Goal: Task Accomplishment & Management: Complete application form

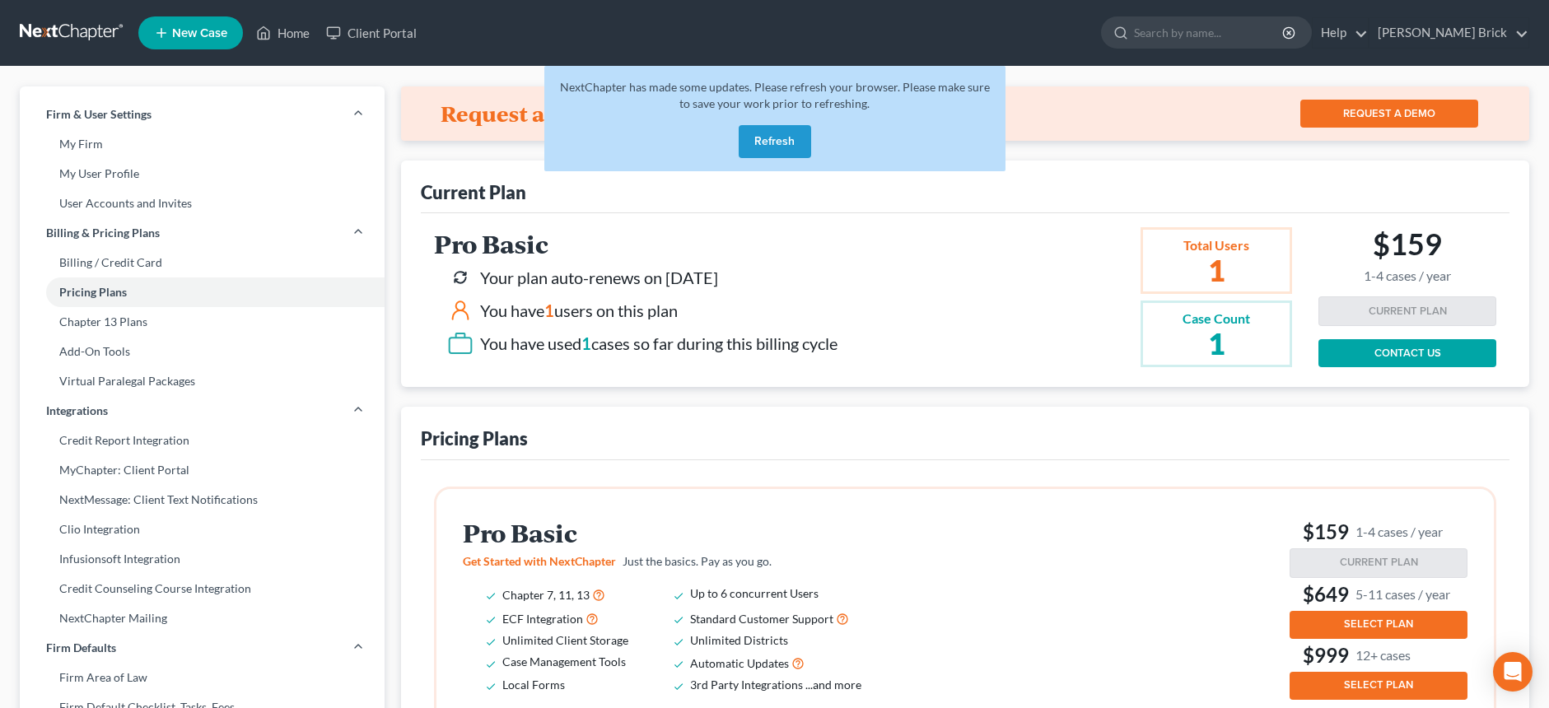
click at [766, 137] on button "Refresh" at bounding box center [774, 141] width 72 height 33
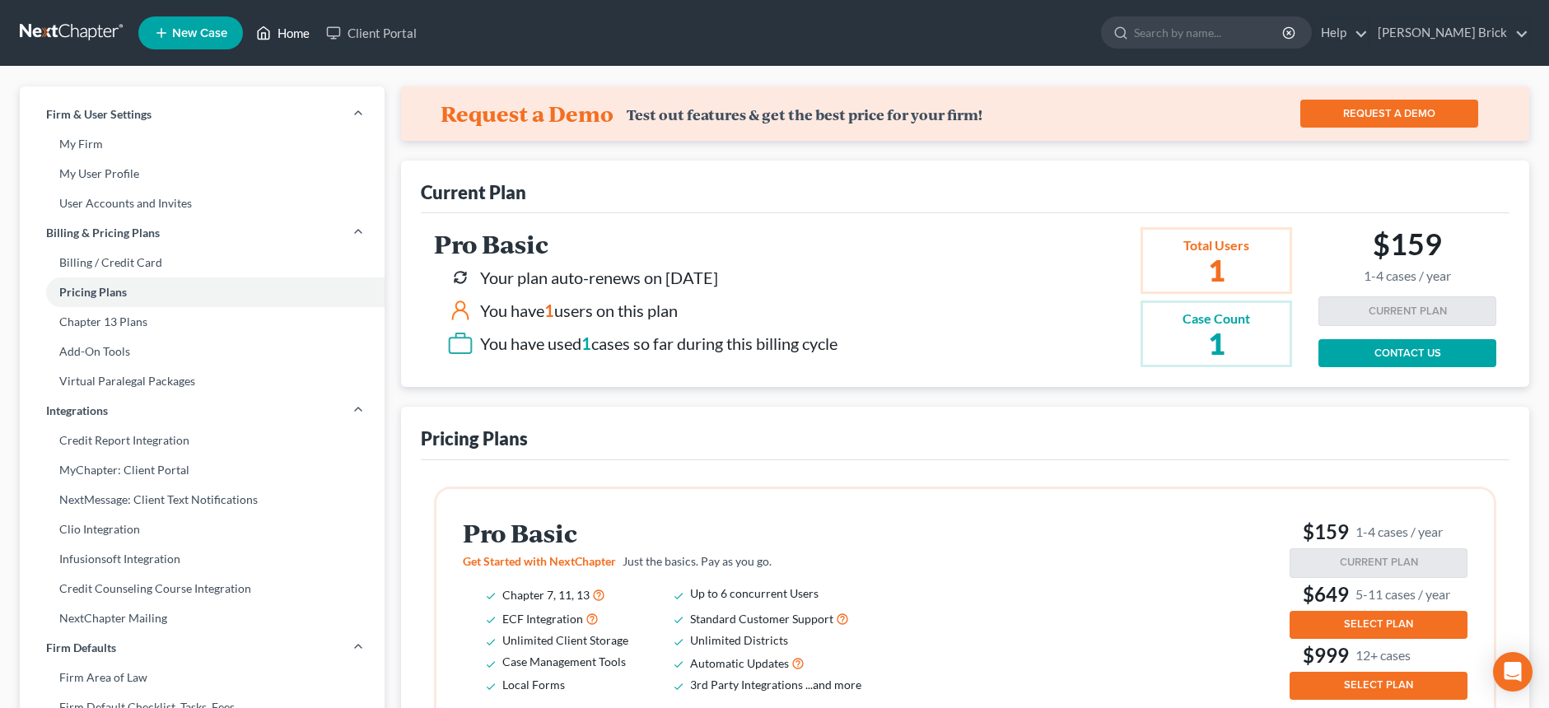
click at [287, 29] on link "Home" at bounding box center [283, 33] width 70 height 30
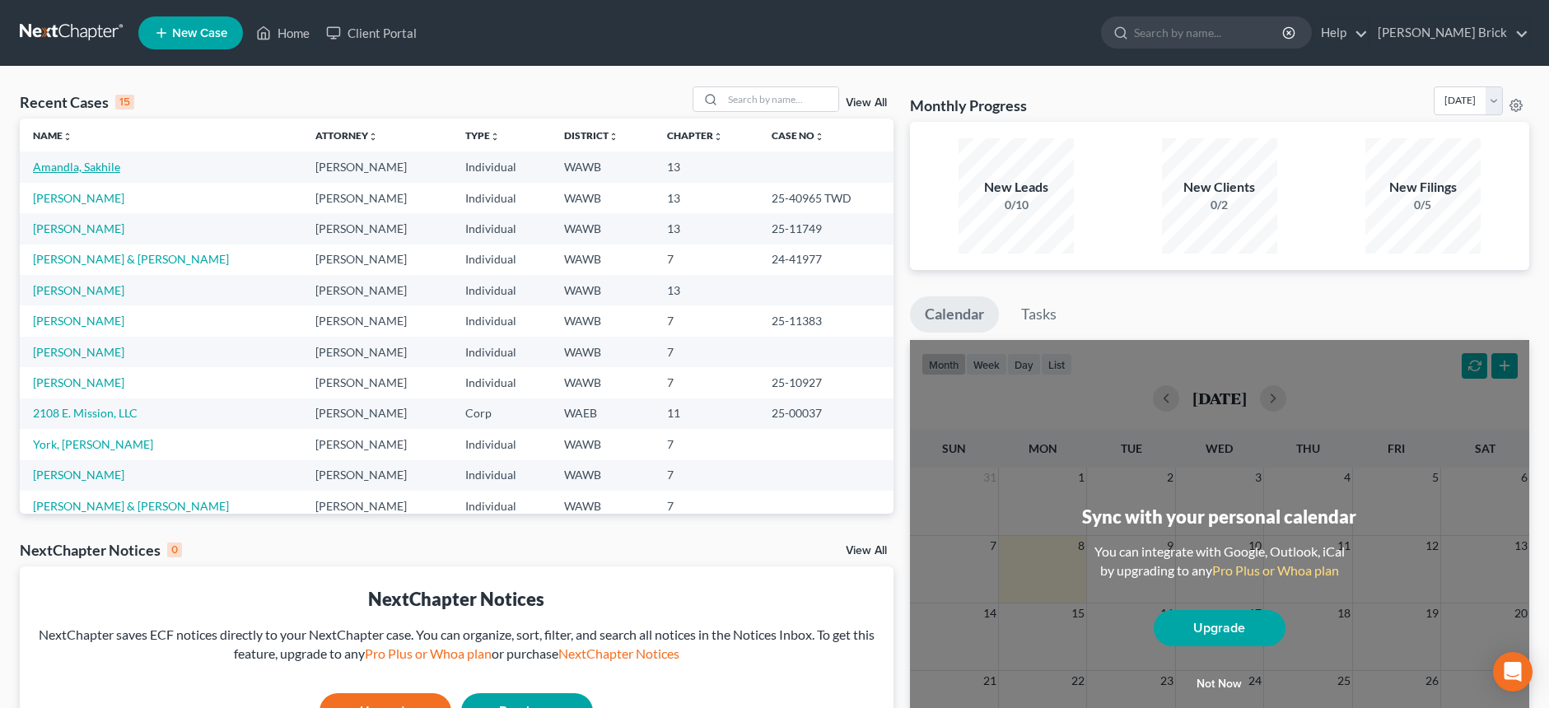
click at [68, 167] on link "Amandla, Sakhile" at bounding box center [76, 167] width 87 height 14
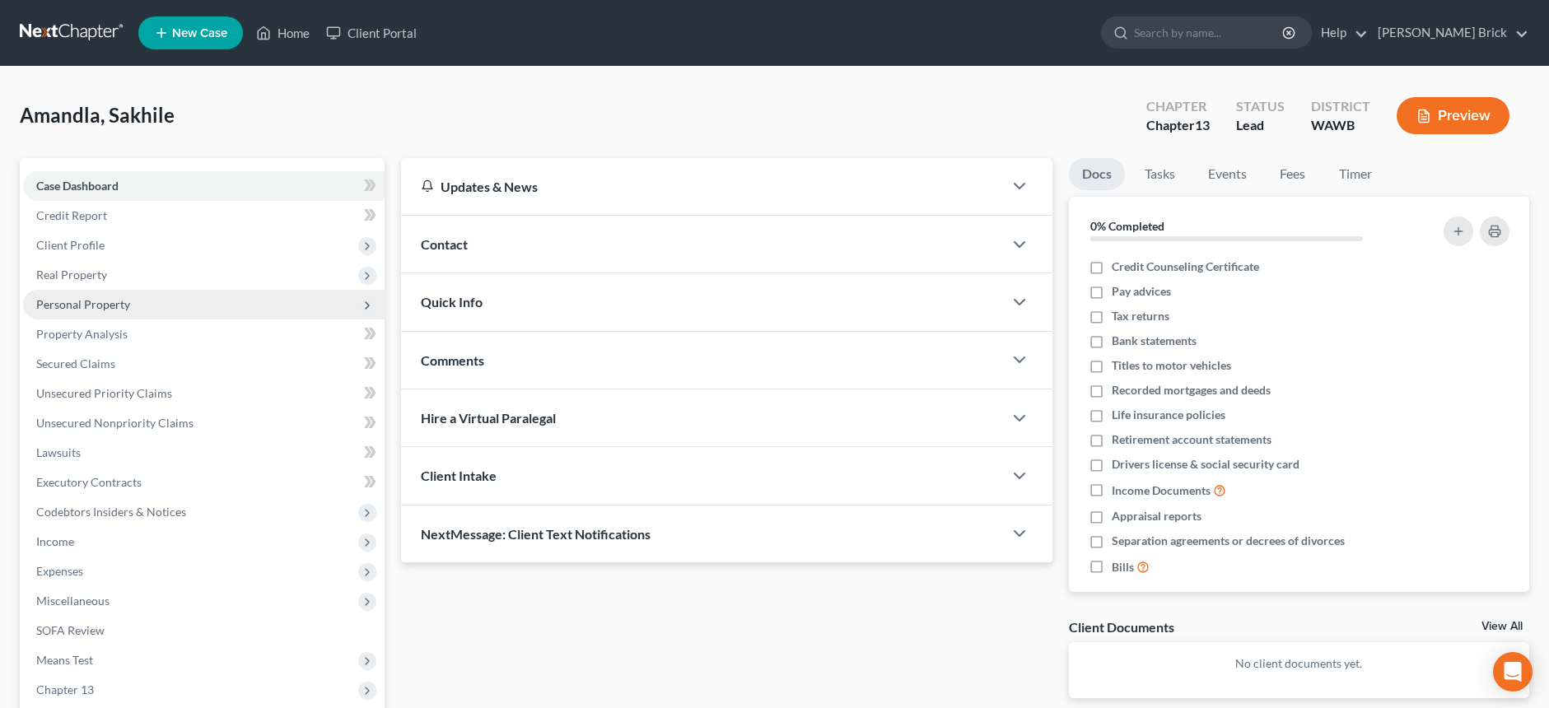
click at [89, 309] on span "Personal Property" at bounding box center [83, 304] width 94 height 14
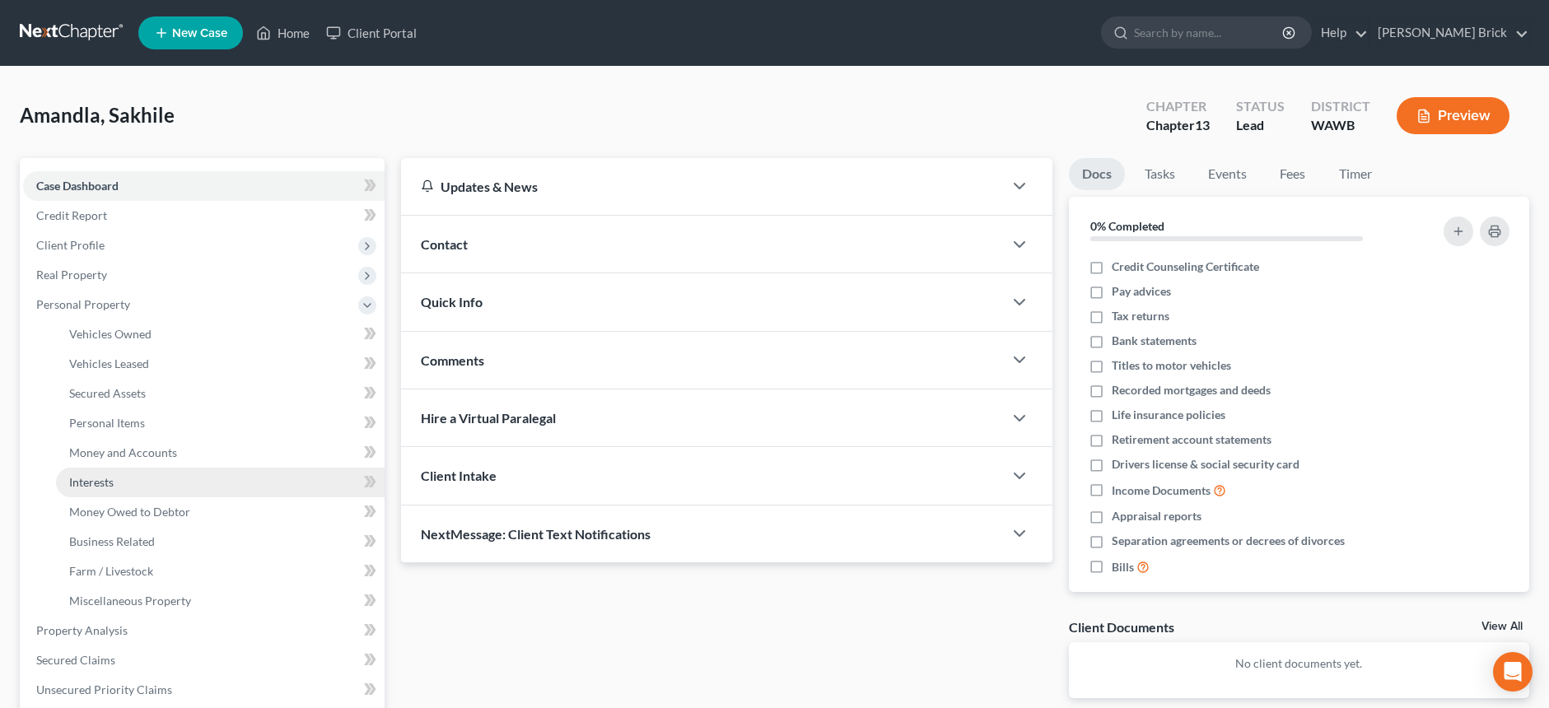
click at [108, 486] on span "Interests" at bounding box center [91, 482] width 44 height 14
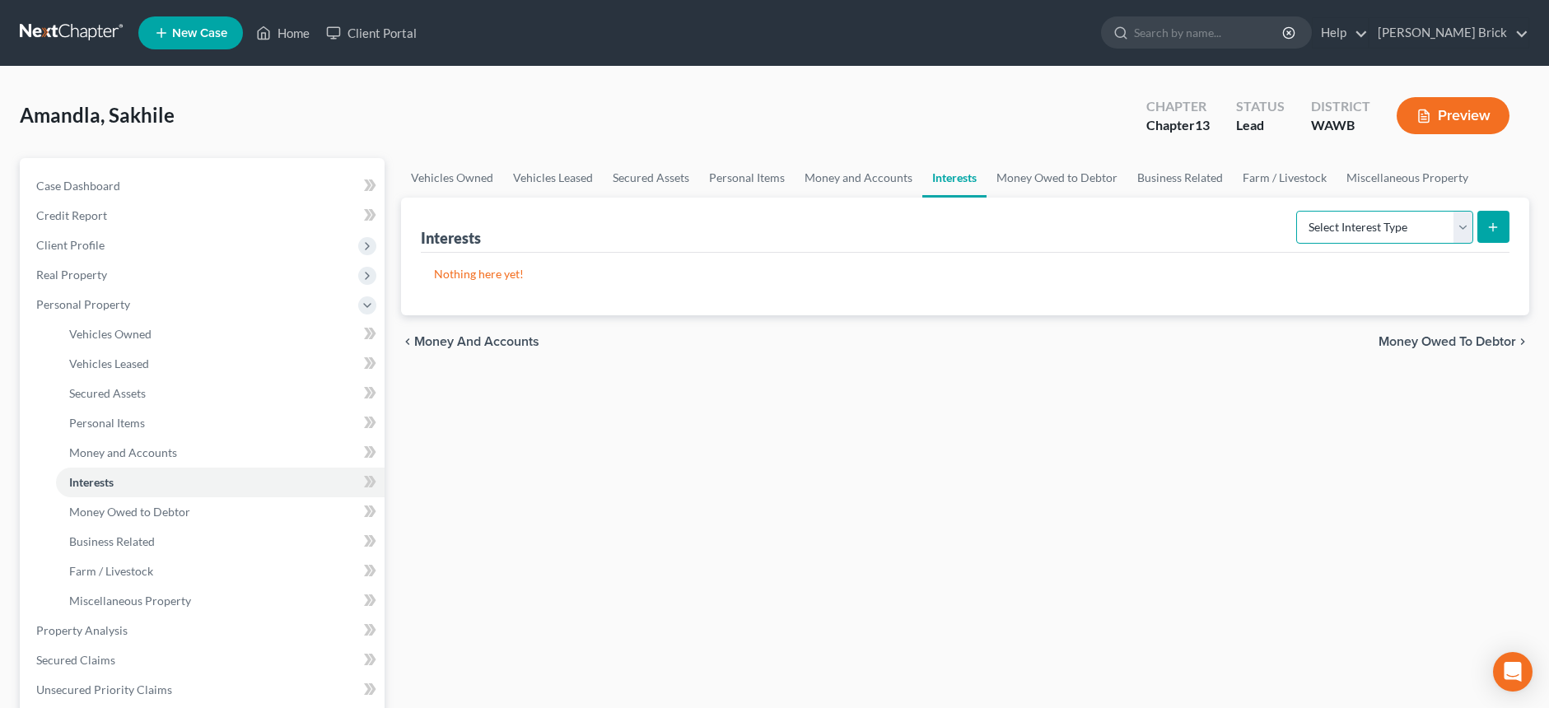
click at [1462, 227] on select "Select Interest Type 401K Annuity Bond Education IRA Government Bond Government…" at bounding box center [1384, 227] width 177 height 33
click at [1461, 226] on select "Select Interest Type 401K Annuity Bond Education IRA Government Bond Government…" at bounding box center [1384, 227] width 177 height 33
click at [1491, 221] on icon "submit" at bounding box center [1492, 227] width 13 height 13
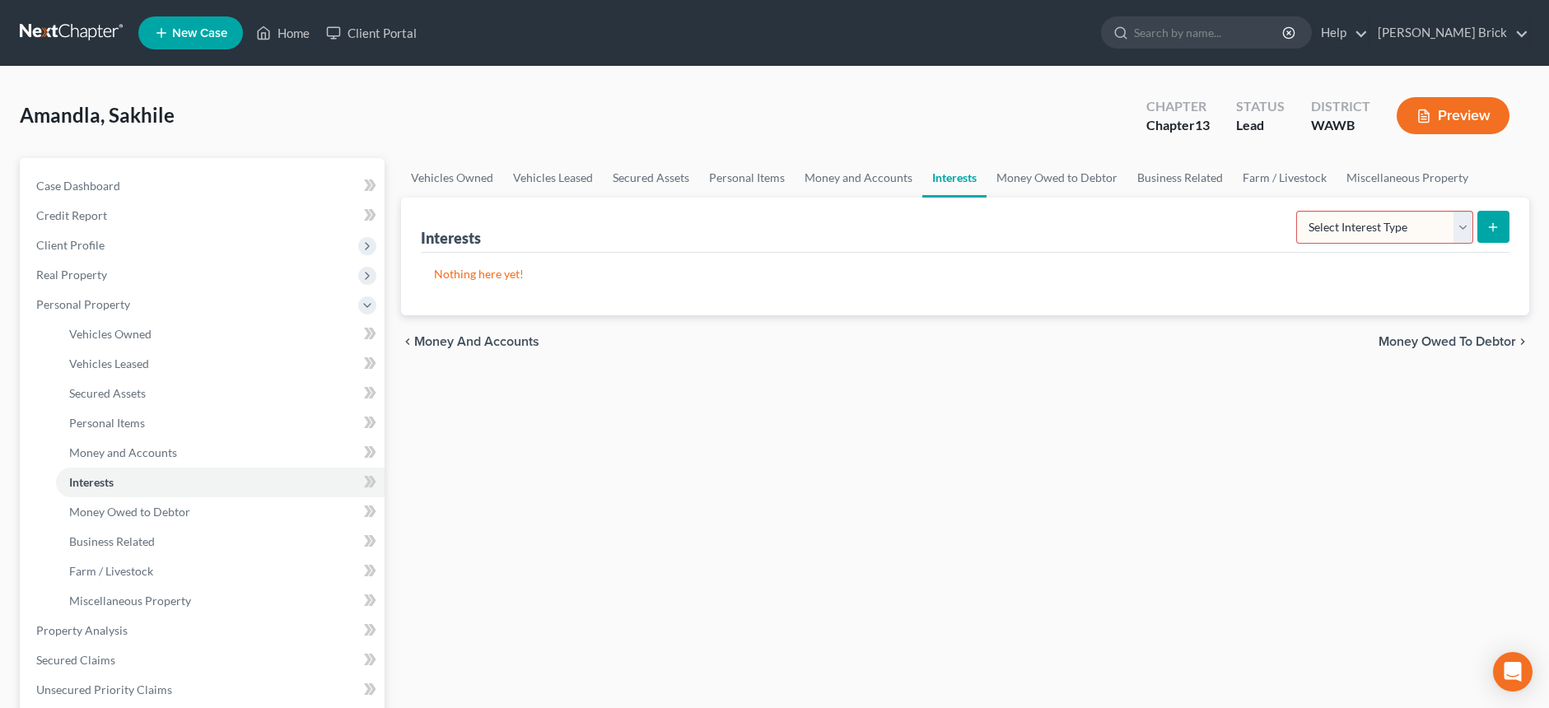
click at [1491, 221] on icon "submit" at bounding box center [1492, 227] width 13 height 13
click at [141, 536] on span "Business Related" at bounding box center [112, 541] width 86 height 14
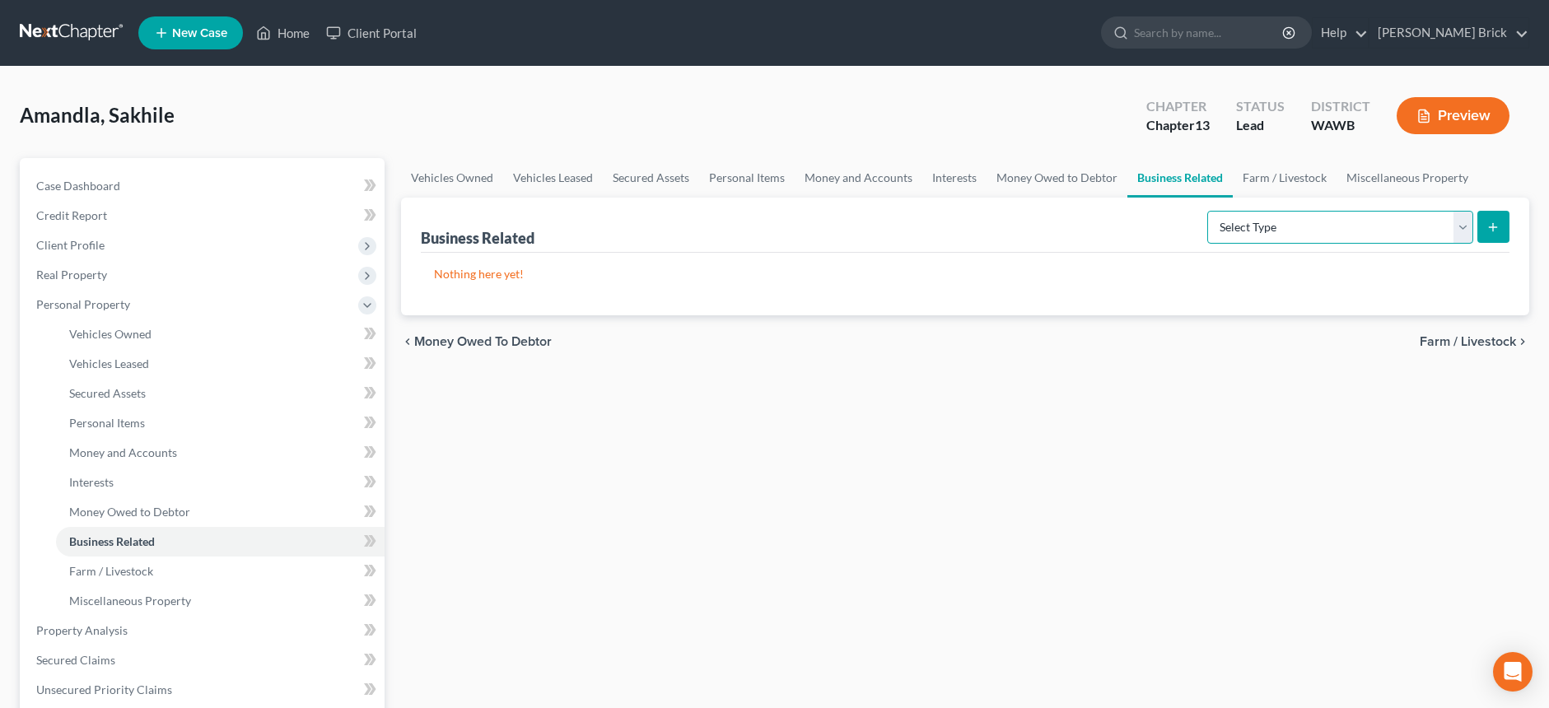
click at [1463, 222] on select "Select Type Customer Lists Franchises Inventory Licenses Machinery Office Equip…" at bounding box center [1340, 227] width 266 height 33
click at [119, 422] on span "Personal Items" at bounding box center [107, 423] width 76 height 14
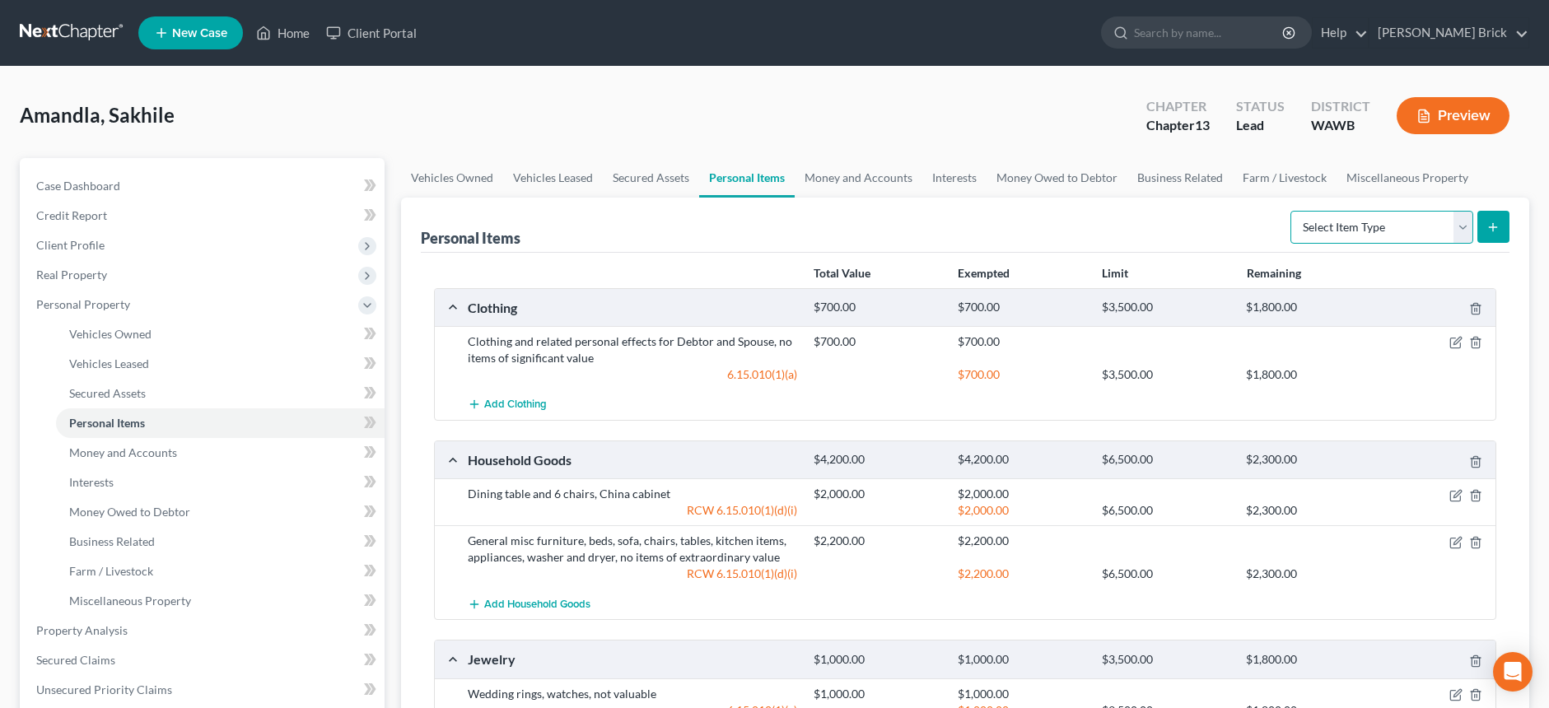
click at [1462, 226] on select "Select Item Type Clothing Collectibles Of Value Electronics Firearms Household …" at bounding box center [1381, 227] width 183 height 33
click at [169, 454] on span "Money and Accounts" at bounding box center [123, 452] width 108 height 14
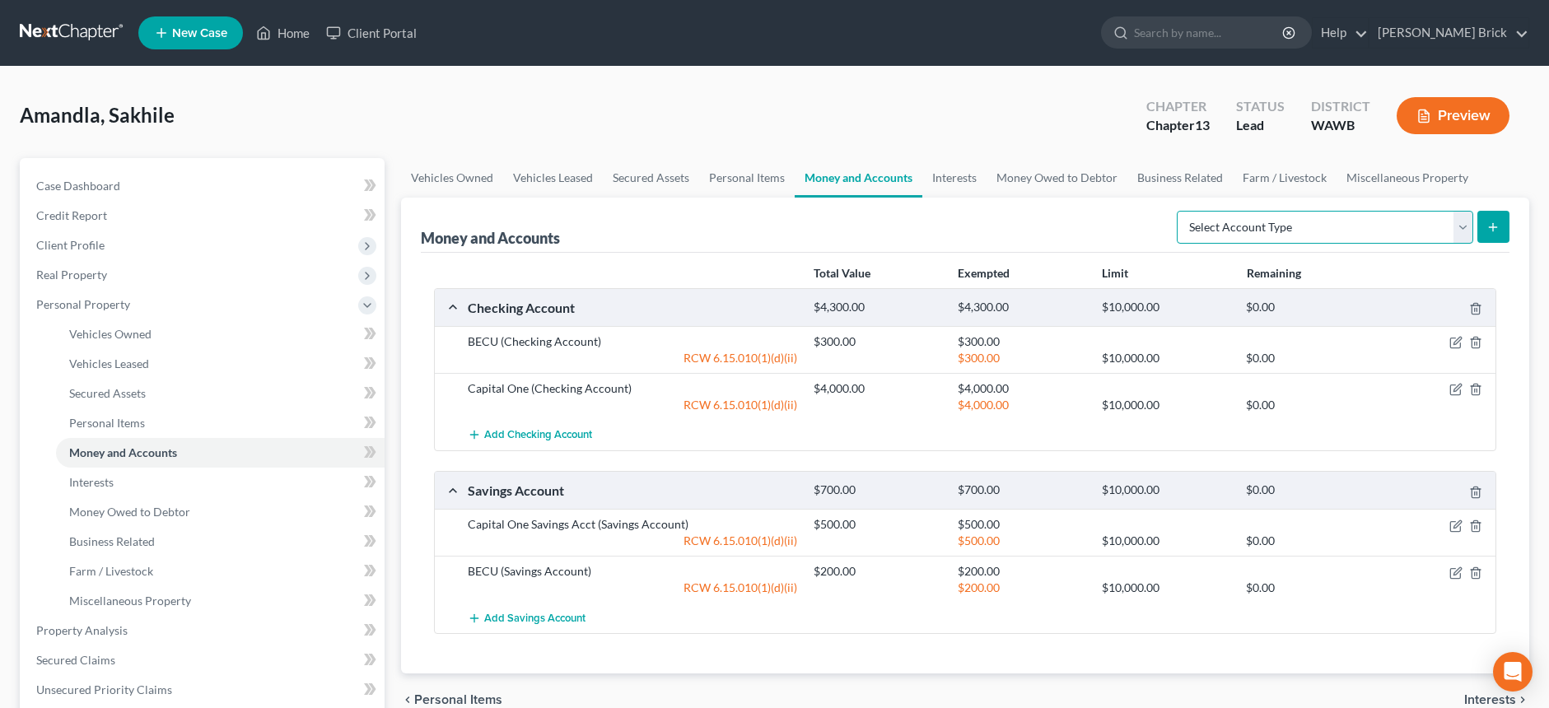
click at [1463, 225] on select "Select Account Type Brokerage Cash on Hand Certificates of Deposit Checking Acc…" at bounding box center [1324, 227] width 296 height 33
click at [1465, 225] on select "Select Account Type Brokerage Cash on Hand Certificates of Deposit Checking Acc…" at bounding box center [1324, 227] width 296 height 33
click at [88, 480] on span "Interests" at bounding box center [91, 482] width 44 height 14
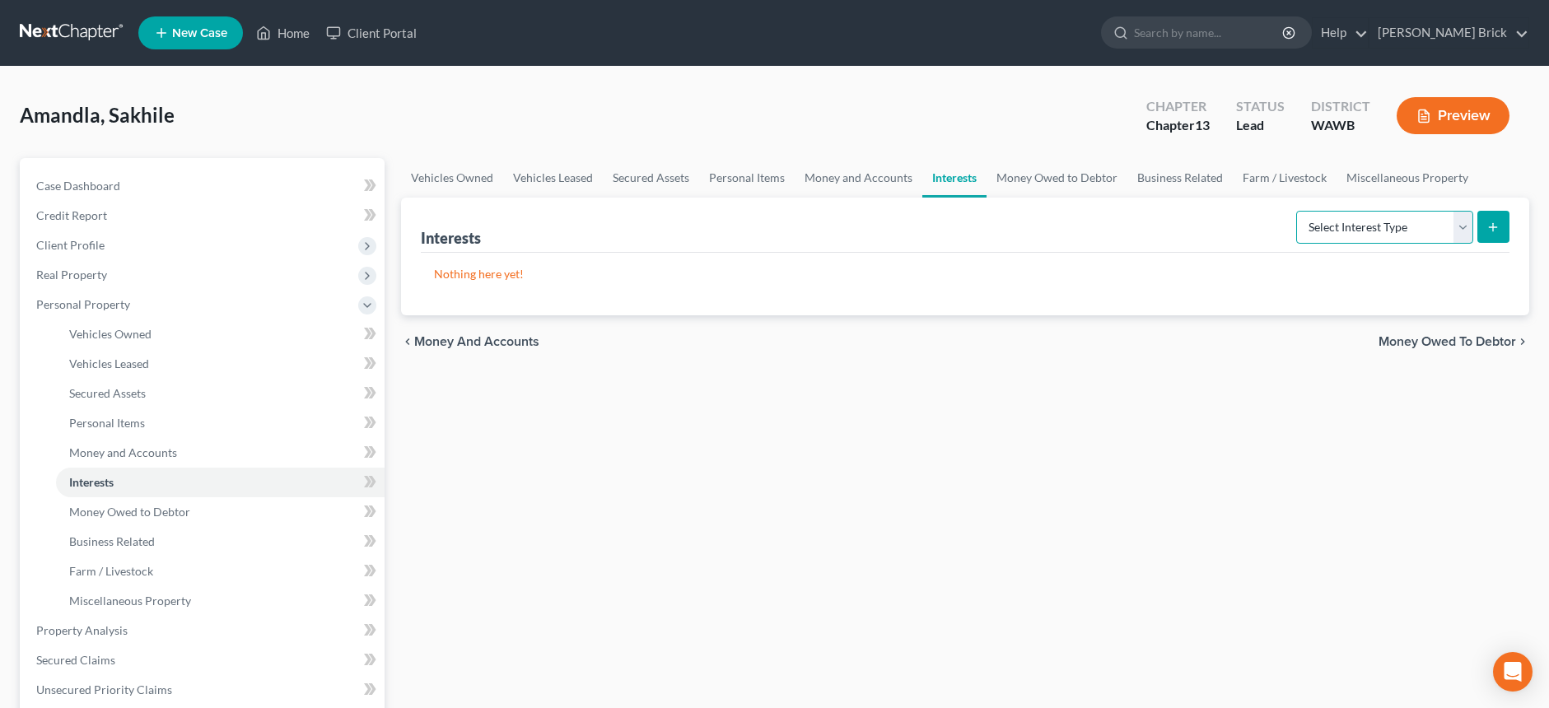
click at [1462, 224] on select "Select Interest Type 401K Annuity Bond Education IRA Government Bond Government…" at bounding box center [1384, 227] width 177 height 33
click at [142, 601] on span "Miscellaneous Property" at bounding box center [130, 601] width 122 height 14
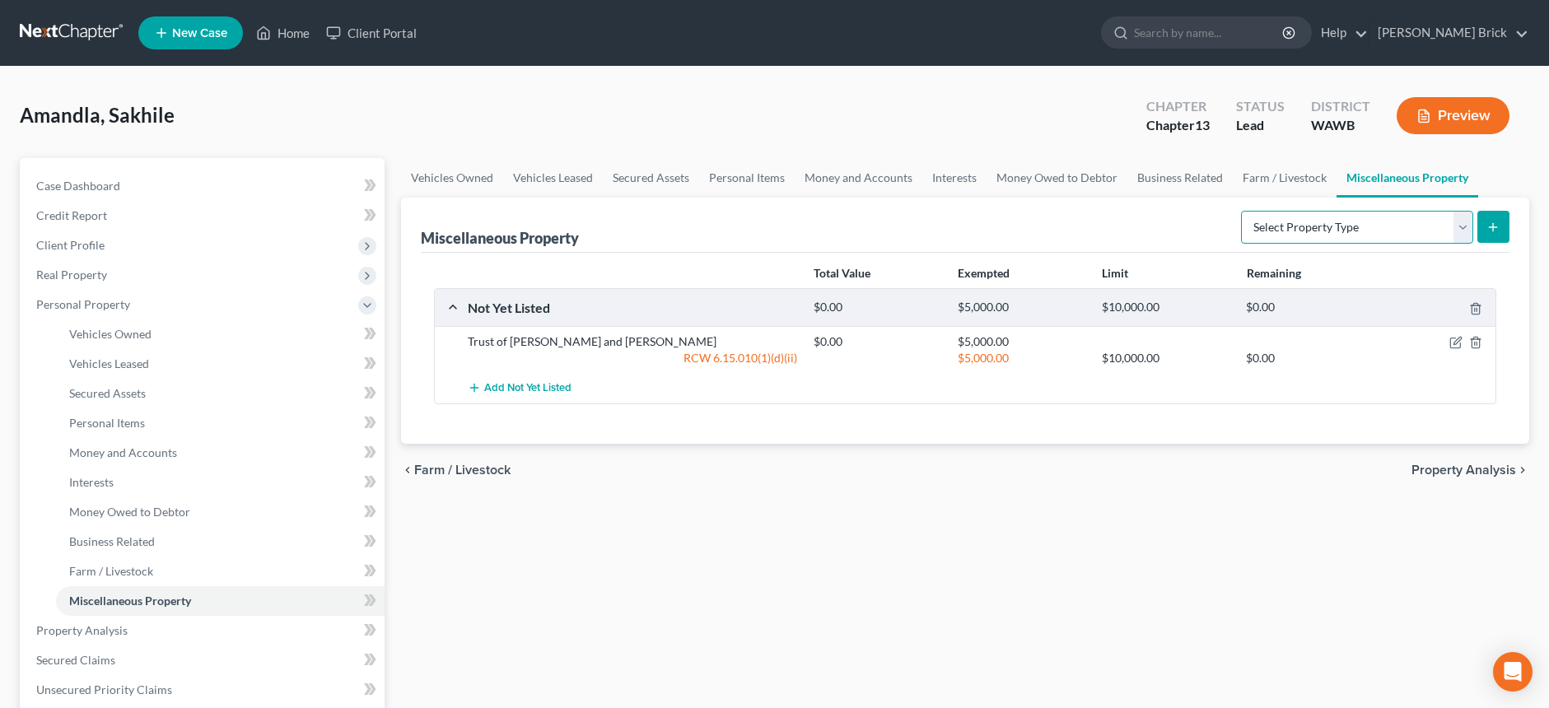
click at [1463, 227] on select "Select Property Type Assigned for Creditor Benefit Within 1 Year Holding for An…" at bounding box center [1357, 227] width 232 height 33
select select "not_yet_listed"
click at [1241, 211] on select "Select Property Type Assigned for Creditor Benefit Within 1 Year Holding for An…" at bounding box center [1357, 227] width 232 height 33
click at [1451, 343] on icon "button" at bounding box center [1455, 342] width 13 height 13
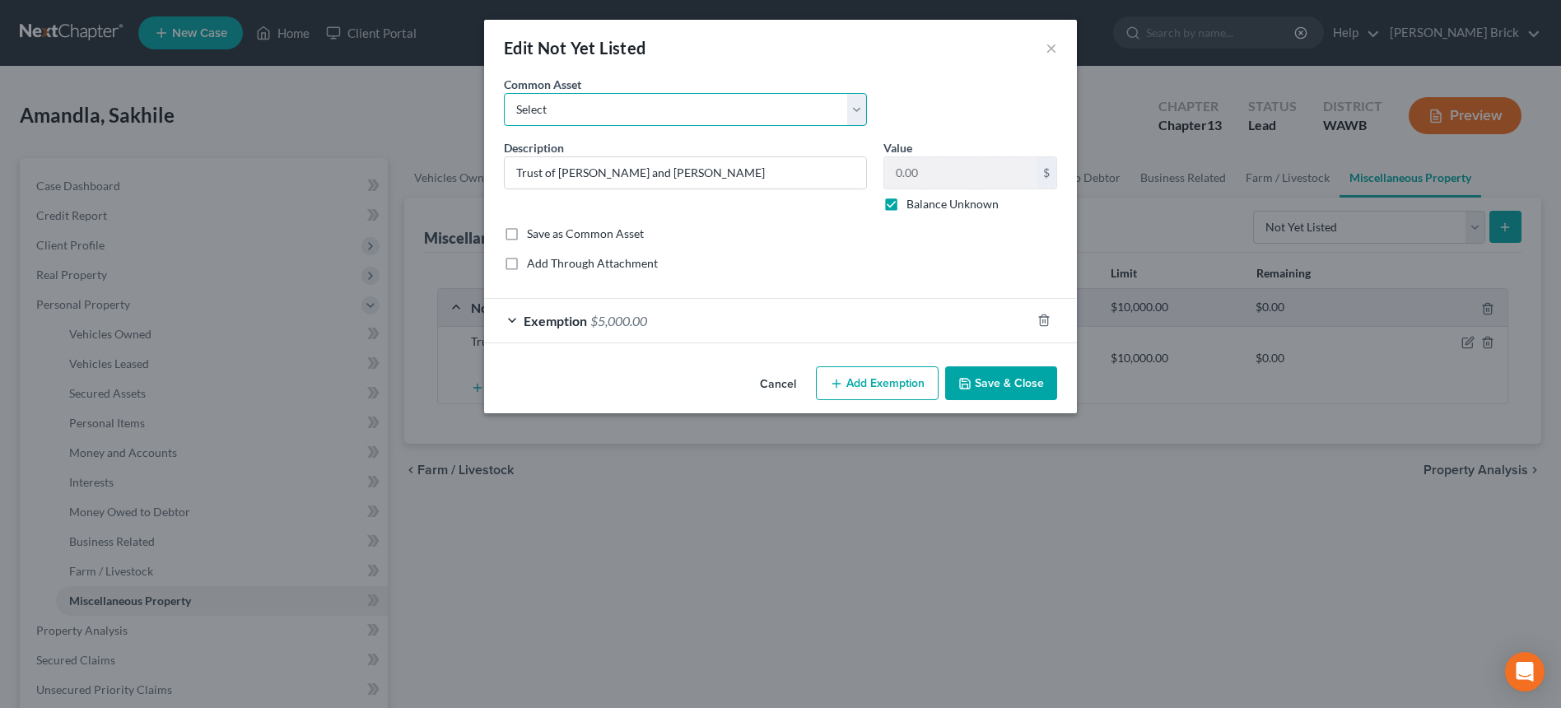
click at [854, 107] on select "Select firearms Pets -- WHAT DO YOU HAVE???????? 2021 Kubota Tractor Kubota Mow…" at bounding box center [685, 109] width 363 height 33
click at [514, 170] on input "Trust of Glen Youngblood and Angela Youngblood" at bounding box center [685, 172] width 361 height 31
type input "The Youngblood Family Trust"
click at [906, 203] on label "Balance Unknown" at bounding box center [952, 204] width 92 height 16
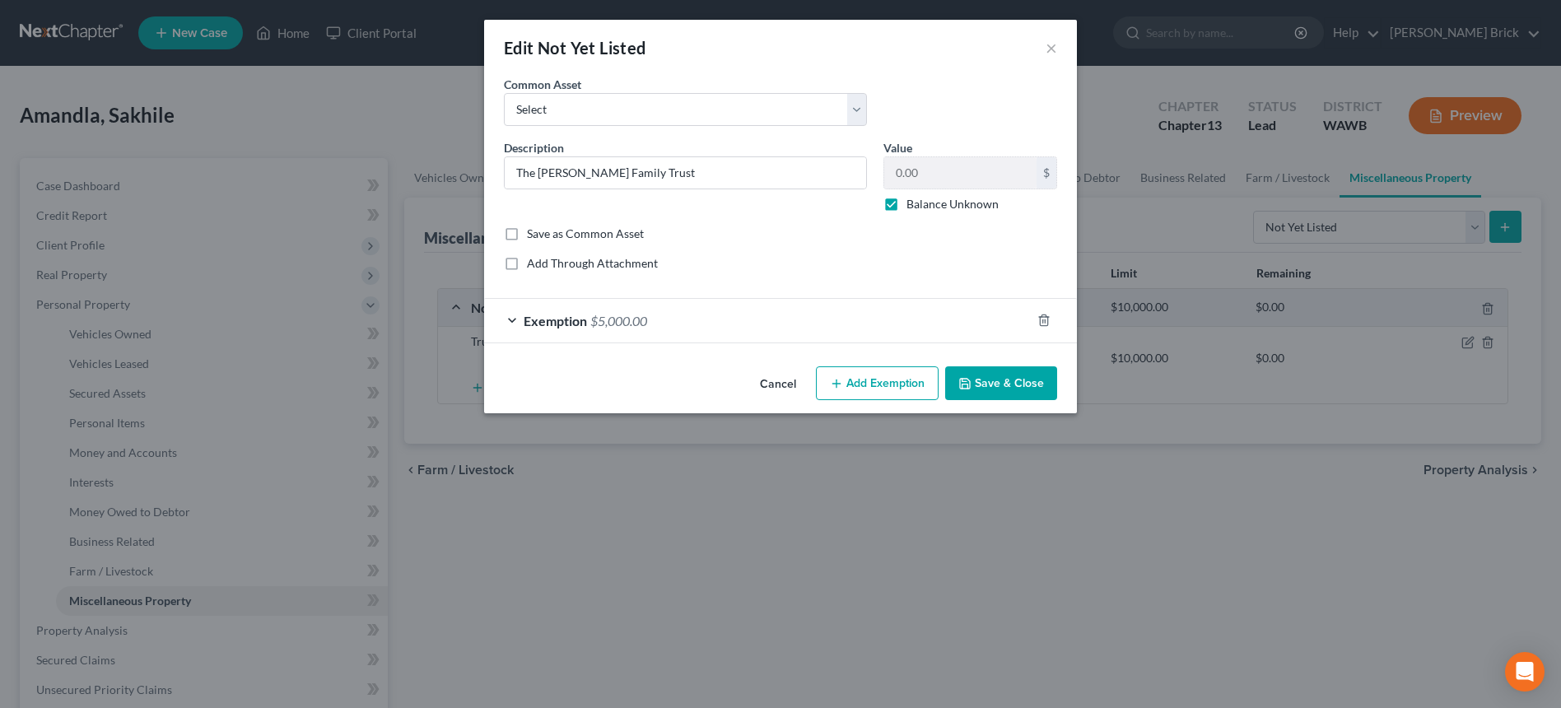
click at [913, 203] on input "Balance Unknown" at bounding box center [918, 201] width 11 height 11
click at [906, 201] on label "Balance Unknown" at bounding box center [952, 204] width 92 height 16
click at [913, 201] on input "Balance Unknown" at bounding box center [918, 201] width 11 height 11
checkbox input "true"
click at [603, 317] on span "$5,000.00" at bounding box center [618, 321] width 57 height 16
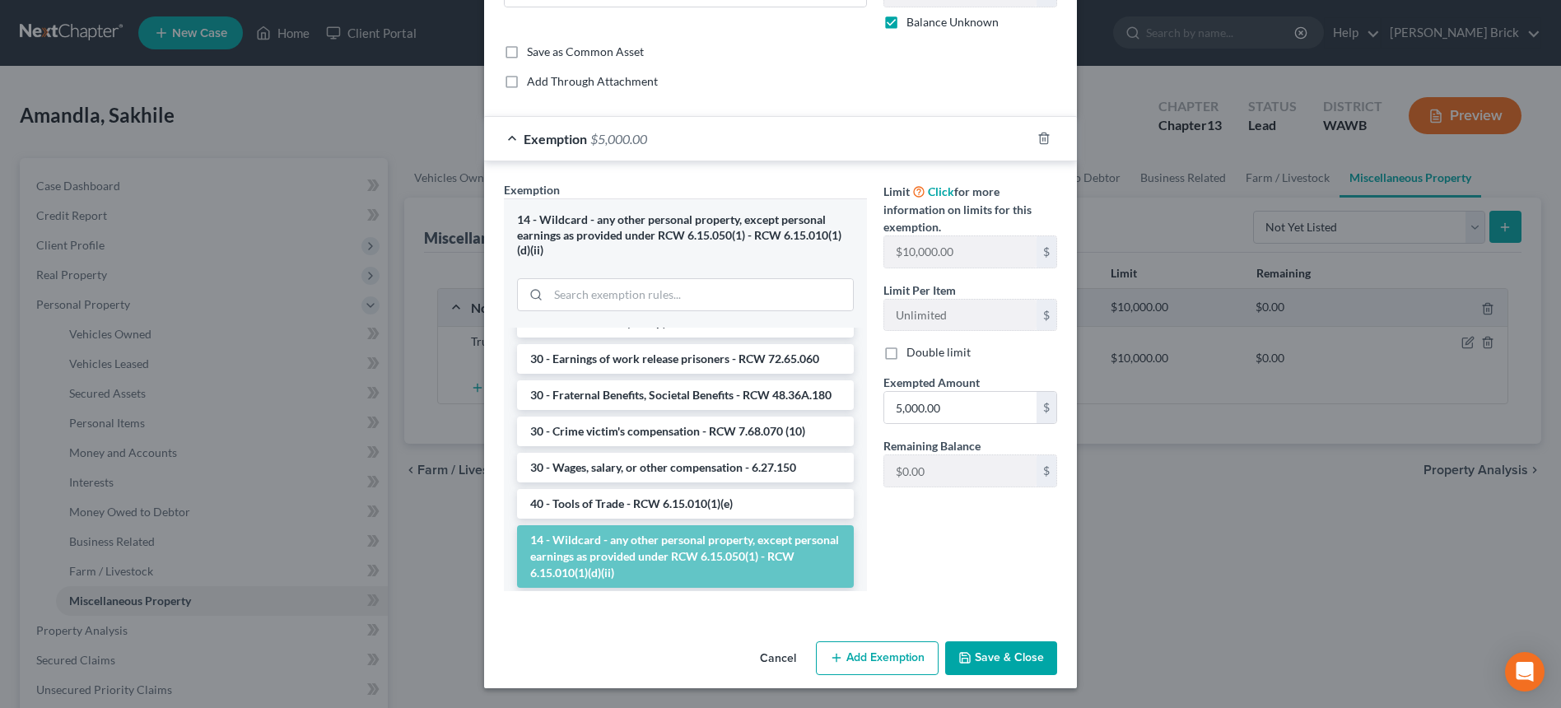
scroll to position [1406, 0]
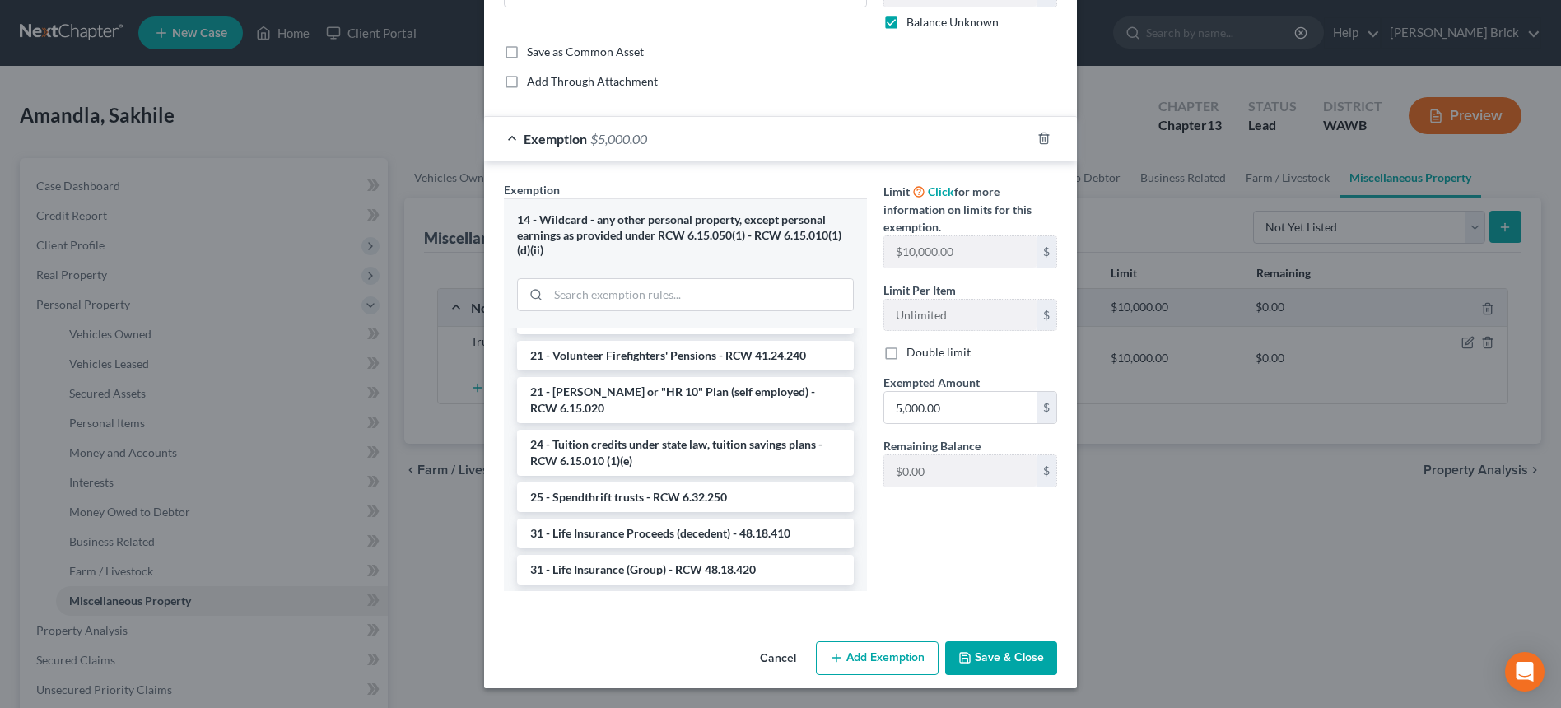
click at [689, 512] on li "25 - Spendthrift trusts - RCW 6.32.250" at bounding box center [685, 497] width 337 height 30
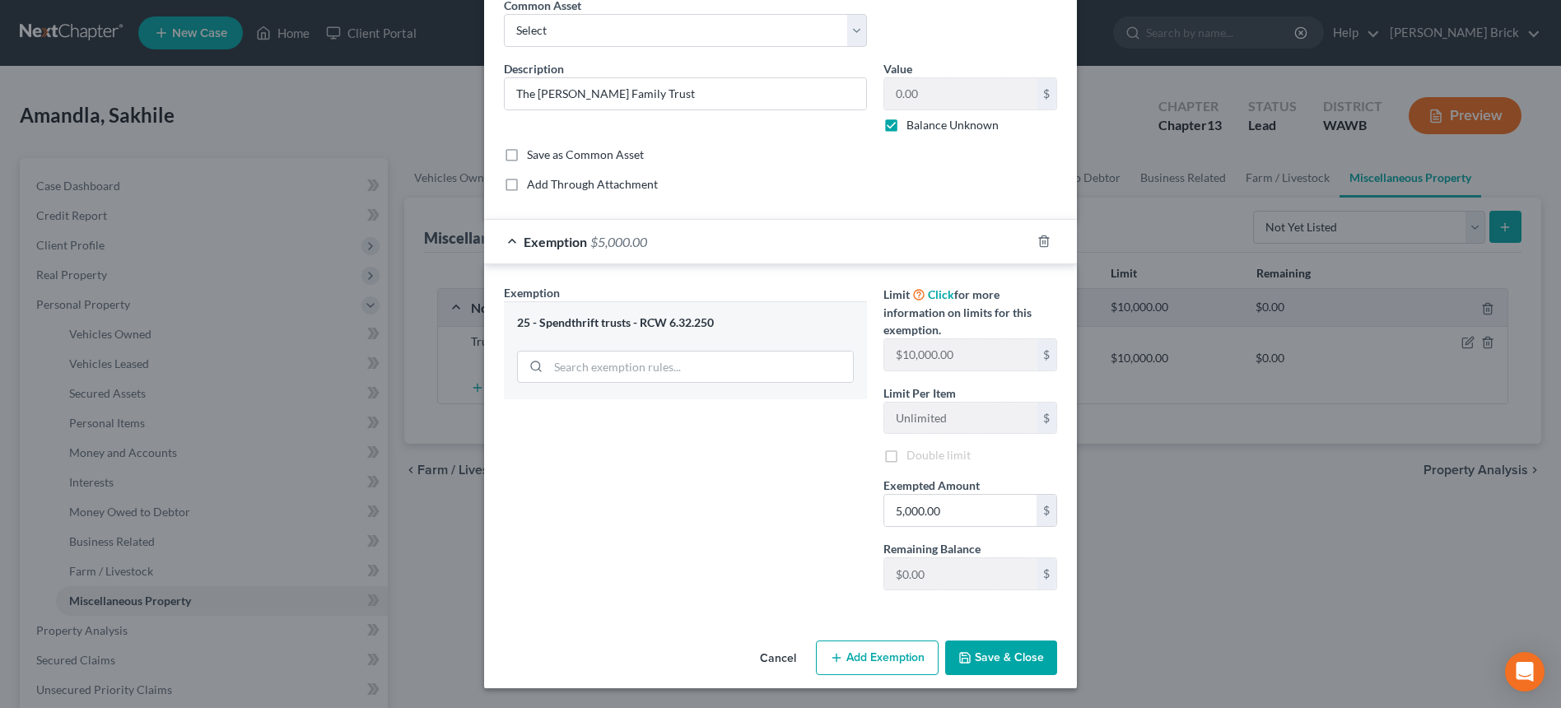
scroll to position [79, 0]
